Goal: Task Accomplishment & Management: Use online tool/utility

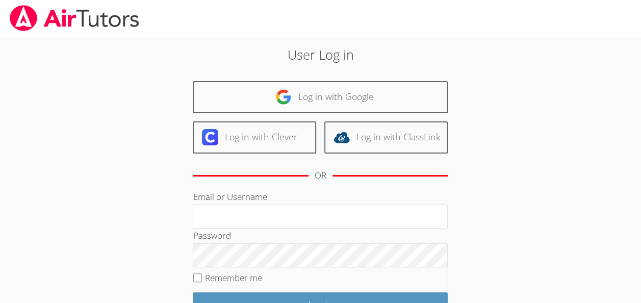
click at [231, 168] on div "OR" at bounding box center [320, 176] width 255 height 28
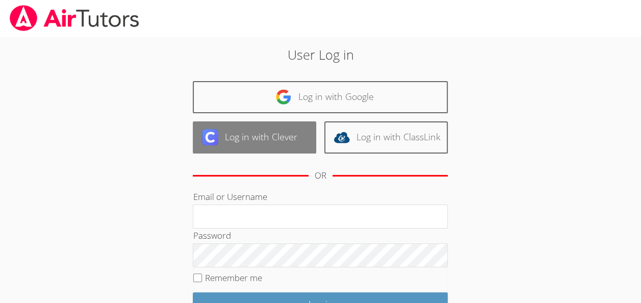
click at [234, 143] on link "Log in with Clever" at bounding box center [254, 137] width 123 height 32
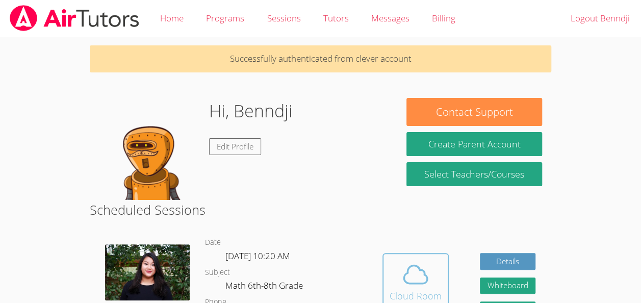
click at [417, 283] on icon at bounding box center [415, 275] width 23 height 18
click at [425, 275] on icon at bounding box center [415, 275] width 23 height 18
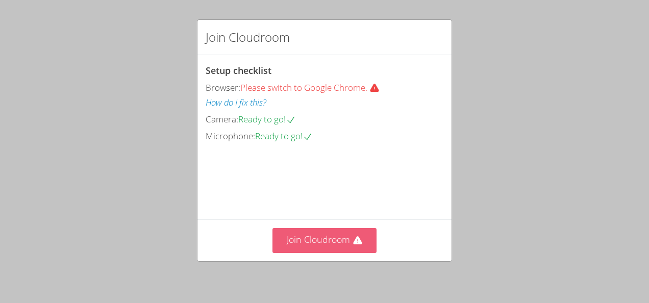
click at [334, 230] on button "Join Cloudroom" at bounding box center [325, 240] width 105 height 25
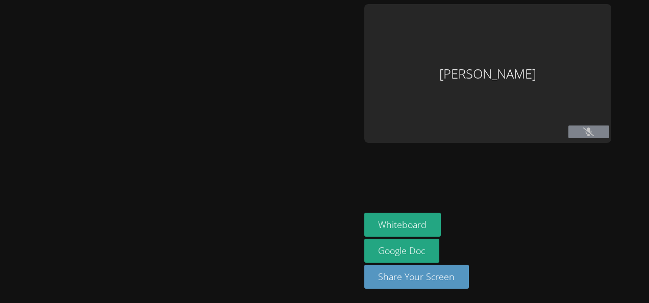
click at [337, 244] on div at bounding box center [180, 151] width 352 height 295
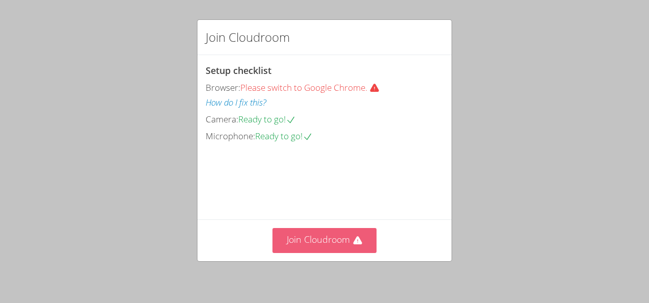
click at [312, 230] on button "Join Cloudroom" at bounding box center [325, 240] width 105 height 25
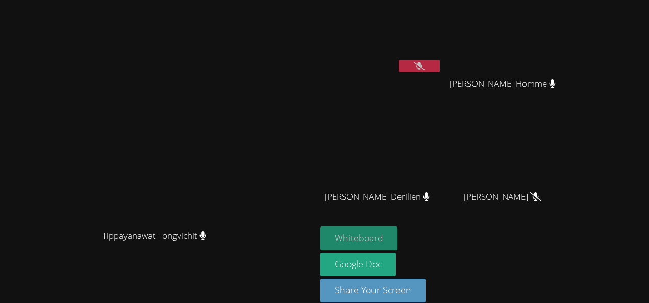
click at [398, 243] on button "Whiteboard" at bounding box center [358, 239] width 77 height 24
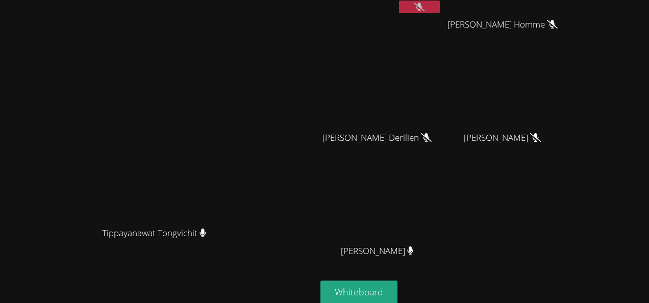
scroll to position [64, 0]
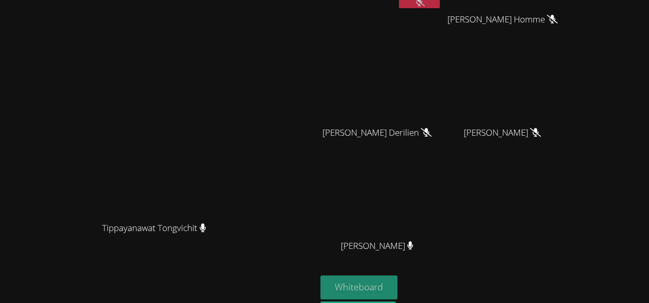
click at [398, 277] on button "Whiteboard" at bounding box center [358, 288] width 77 height 24
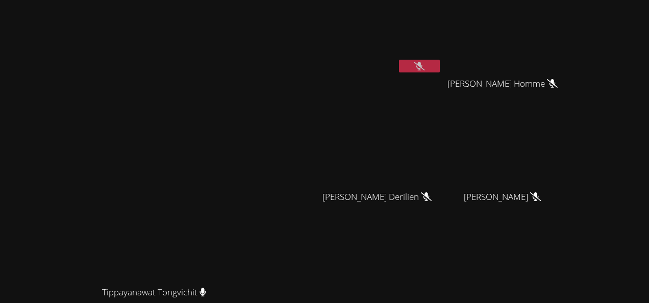
scroll to position [0, 0]
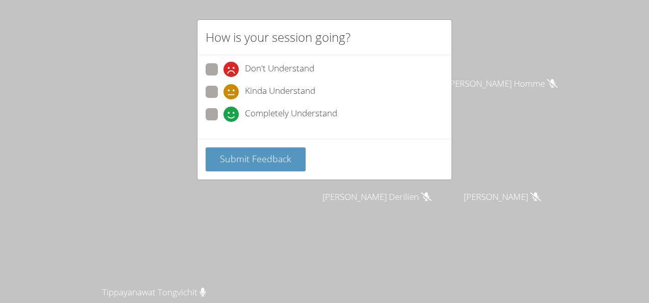
click at [240, 109] on div "Completely Understand" at bounding box center [281, 114] width 114 height 15
click at [232, 109] on input "Completely Understand" at bounding box center [228, 112] width 9 height 9
radio input "true"
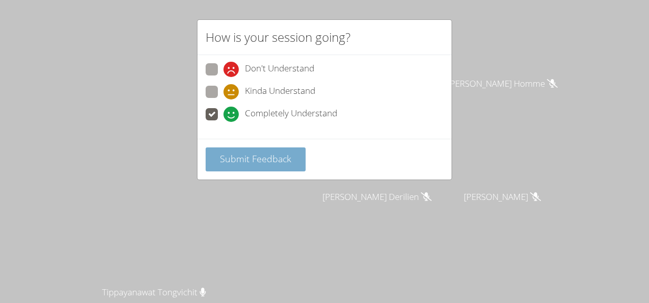
click at [245, 153] on span "Submit Feedback" at bounding box center [255, 159] width 71 height 12
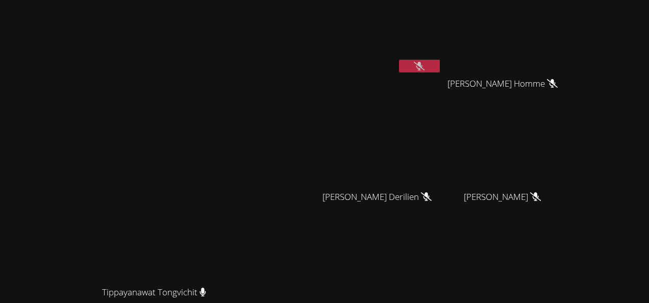
click at [442, 48] on video at bounding box center [380, 38] width 121 height 68
click at [442, 79] on div "Benndji Deshommes" at bounding box center [380, 58] width 121 height 109
click at [440, 71] on button at bounding box center [419, 66] width 41 height 13
click at [440, 70] on button at bounding box center [419, 66] width 41 height 13
click at [440, 64] on button at bounding box center [419, 66] width 41 height 13
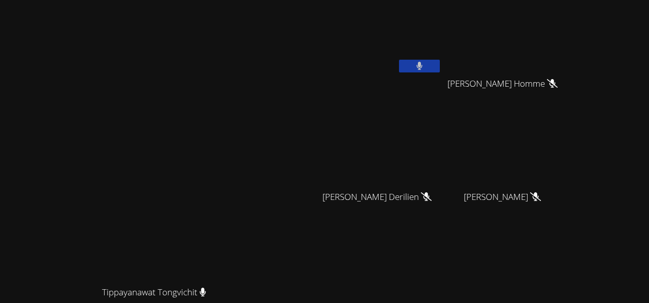
click at [440, 62] on button at bounding box center [419, 66] width 41 height 13
click at [425, 64] on icon at bounding box center [419, 66] width 11 height 9
